Goal: Task Accomplishment & Management: Manage account settings

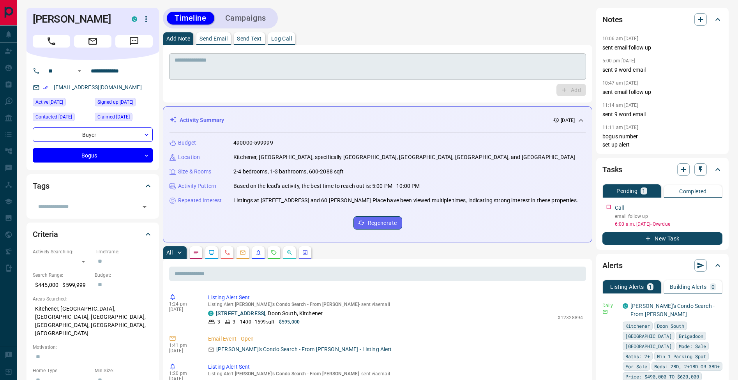
click at [221, 56] on div "* ​" at bounding box center [377, 66] width 417 height 26
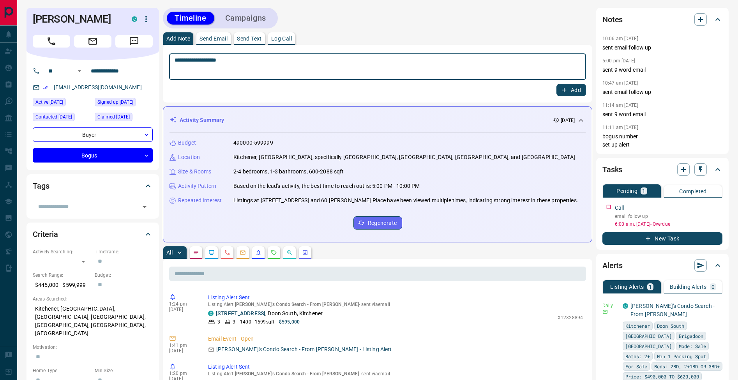
type textarea "**********"
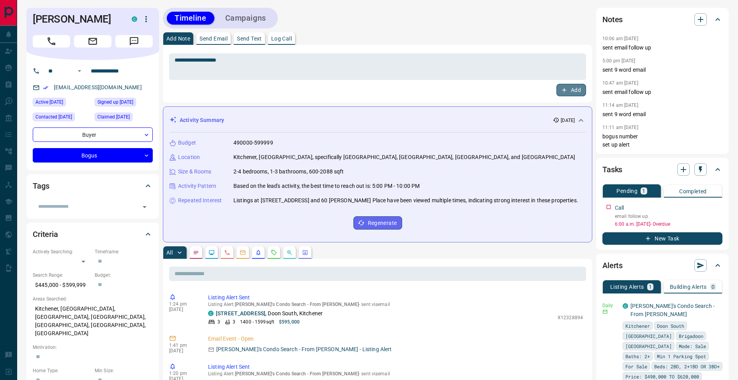
click at [574, 92] on button "Add" at bounding box center [571, 90] width 30 height 12
click at [716, 207] on icon "button" at bounding box center [717, 206] width 6 height 6
click at [713, 218] on li "Edit" at bounding box center [705, 221] width 34 height 12
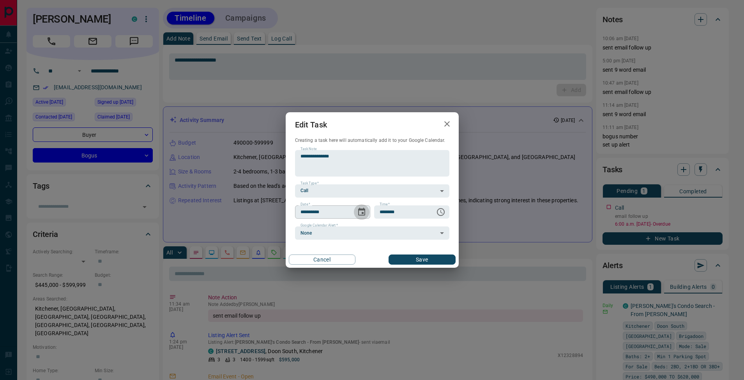
click at [363, 212] on icon "Choose date, selected date is Aug 13, 2025" at bounding box center [361, 211] width 9 height 9
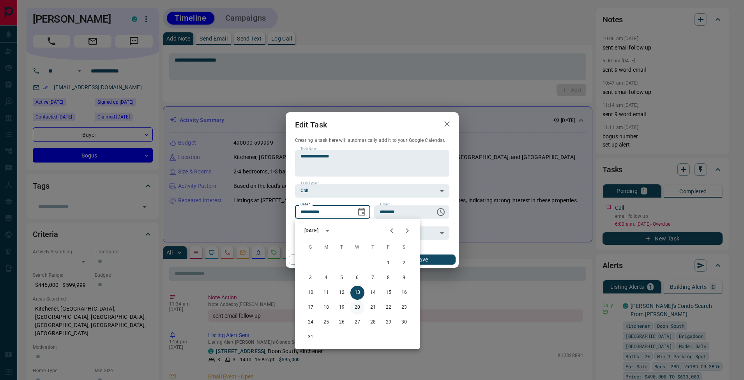
click at [357, 309] on button "20" at bounding box center [357, 307] width 14 height 14
type input "**********"
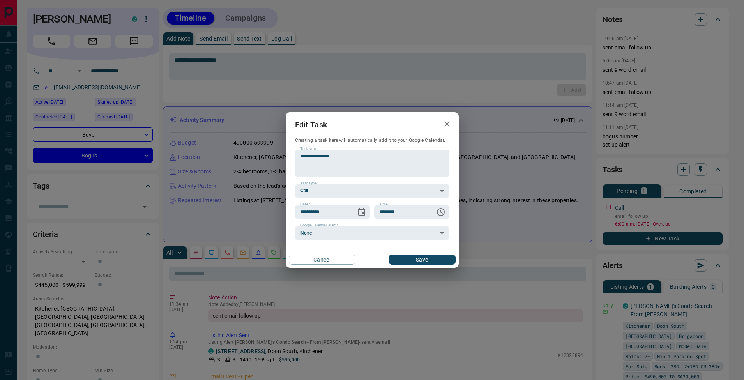
click at [425, 264] on button "Save" at bounding box center [421, 259] width 67 height 10
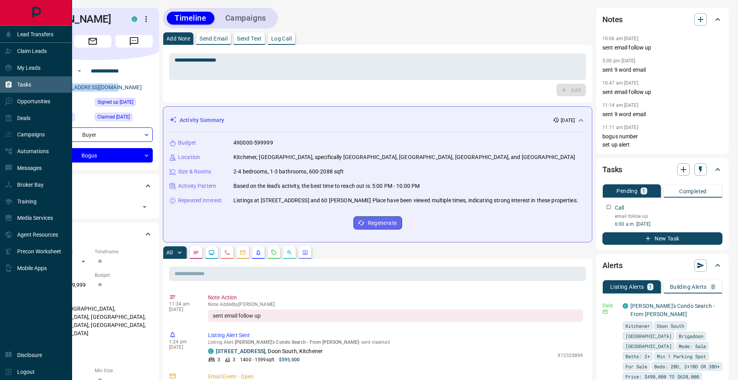
click at [13, 85] on div "Tasks" at bounding box center [18, 84] width 26 height 13
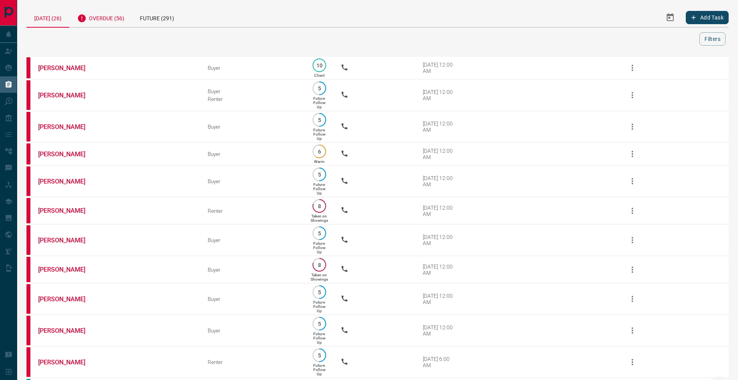
click at [114, 25] on div "Overdue (56)" at bounding box center [100, 17] width 63 height 19
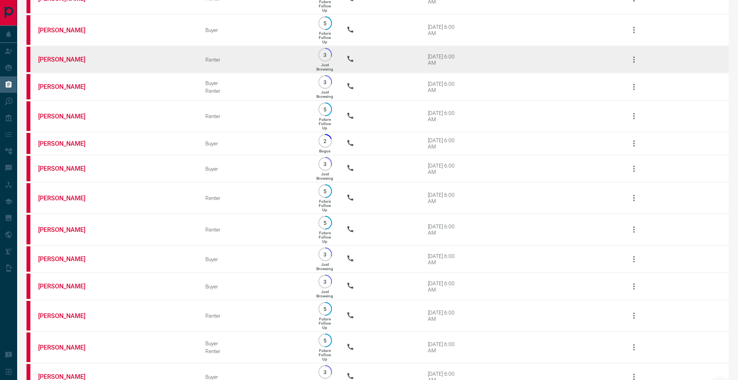
scroll to position [759, 0]
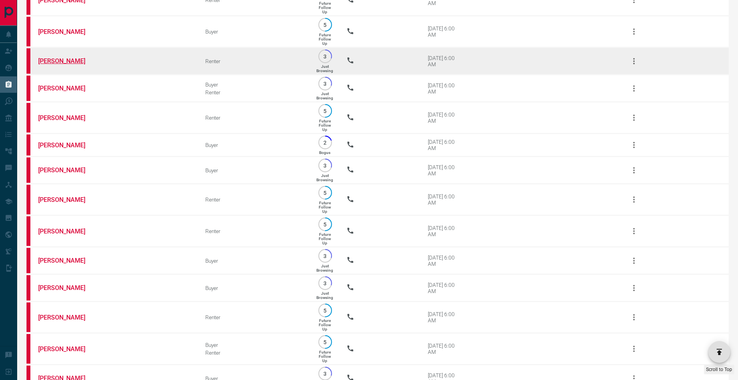
click at [58, 65] on link "[PERSON_NAME]" at bounding box center [67, 60] width 58 height 7
